Goal: Task Accomplishment & Management: Use online tool/utility

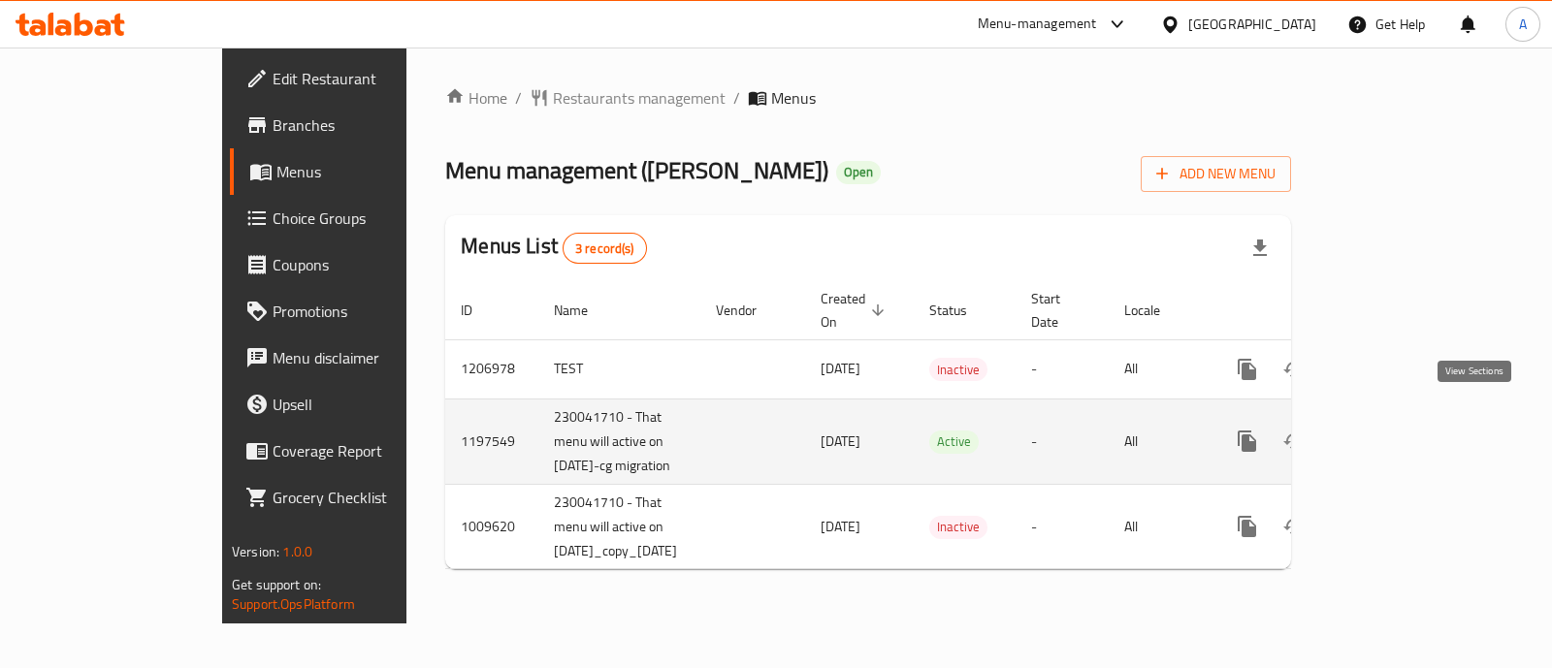
click at [1399, 430] on icon "enhanced table" at bounding box center [1386, 441] width 23 height 23
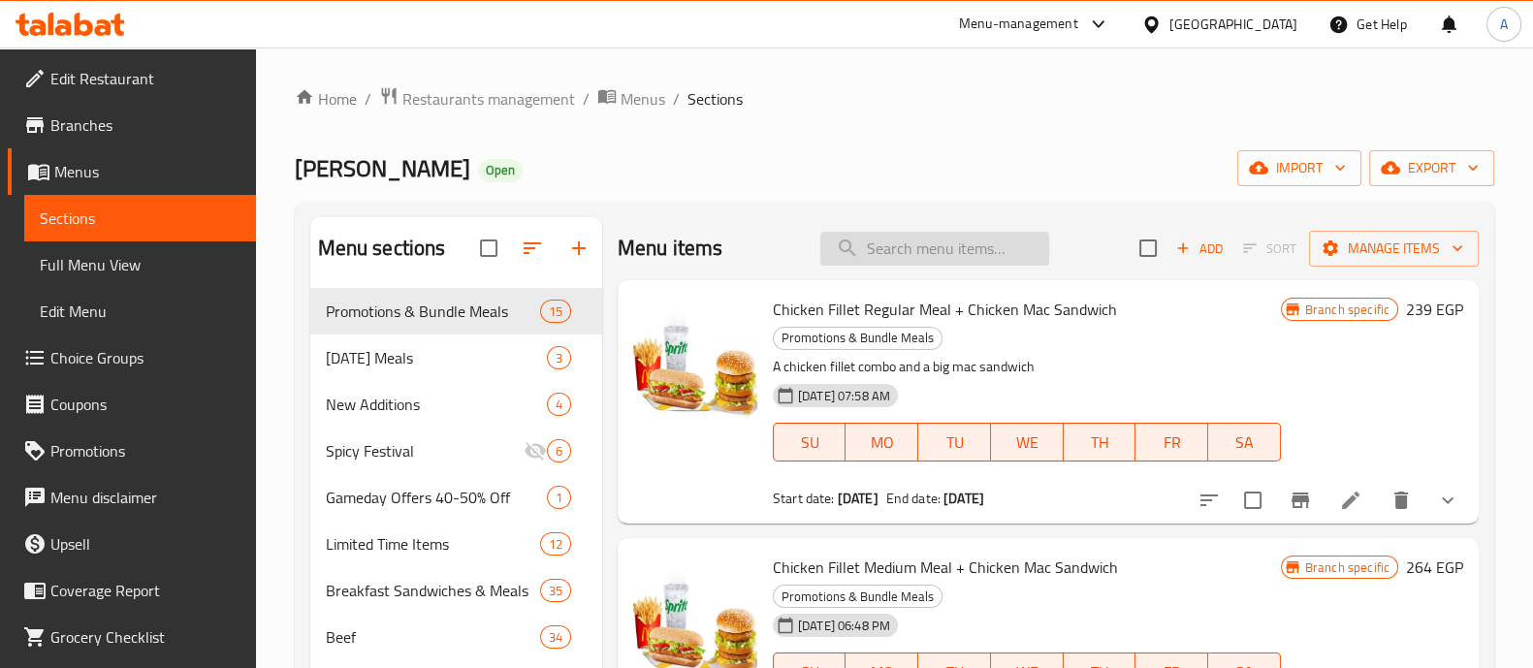
click at [888, 256] on input "search" at bounding box center [935, 249] width 229 height 34
paste input "Hamburger Sandwich"
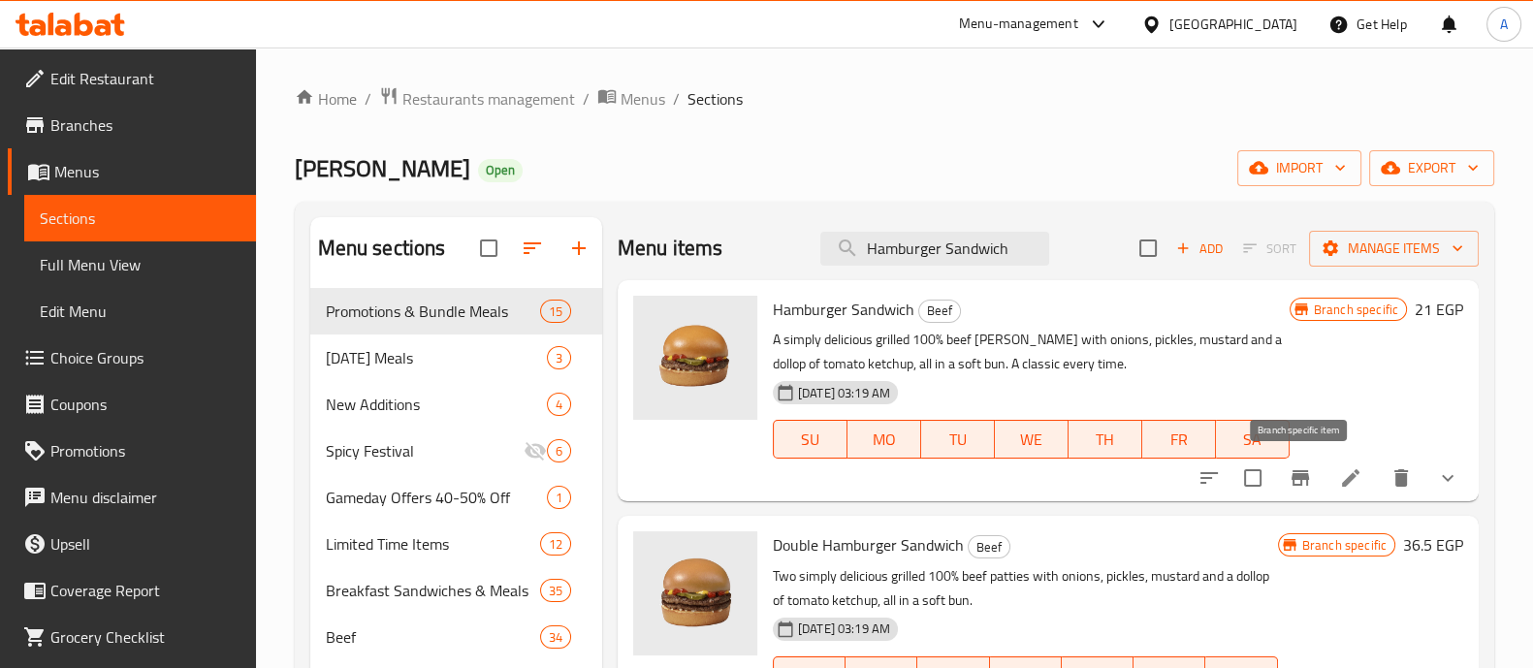
type input "Hamburger Sandwich"
click at [1307, 485] on icon "Branch-specific-item" at bounding box center [1300, 478] width 17 height 16
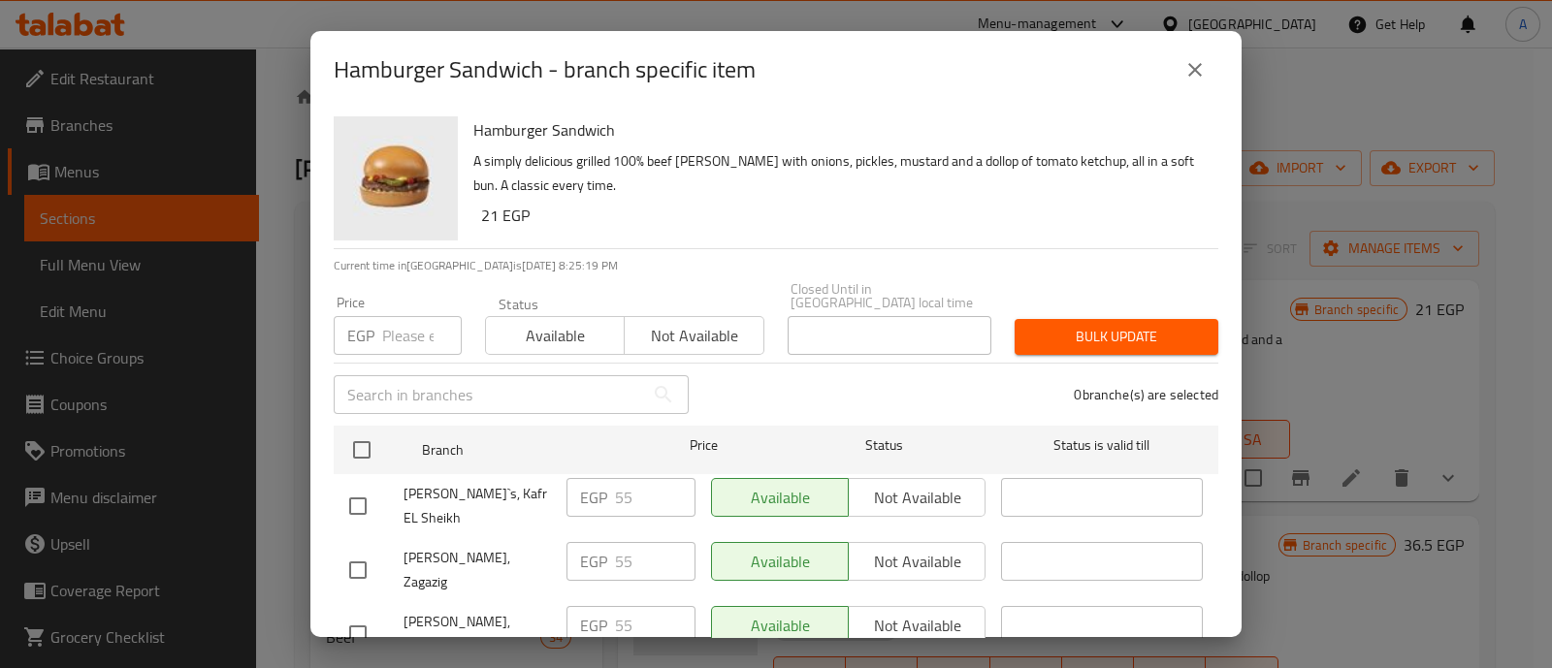
click at [500, 380] on input "text" at bounding box center [489, 394] width 310 height 39
